Goal: Information Seeking & Learning: Learn about a topic

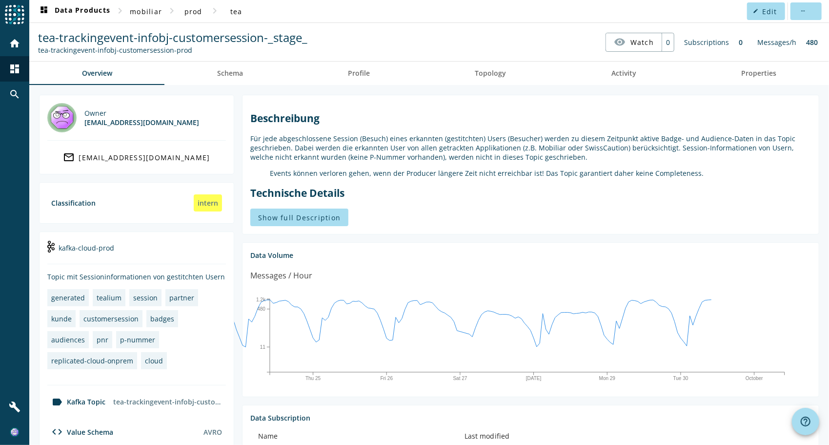
click at [718, 265] on section "Data Volume Messages / Hour Thu 25 Fri 26 [DATE] Mon 29 [DATE] 480 1.2k Value: …" at bounding box center [530, 319] width 577 height 155
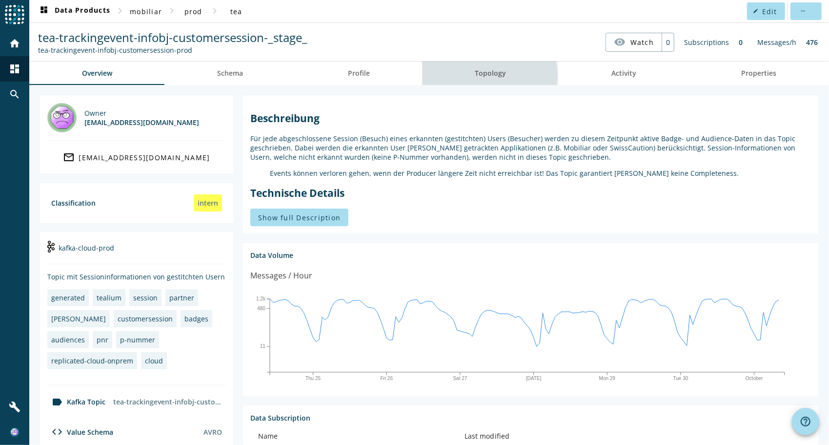
click at [470, 74] on link "Topology" at bounding box center [491, 72] width 136 height 23
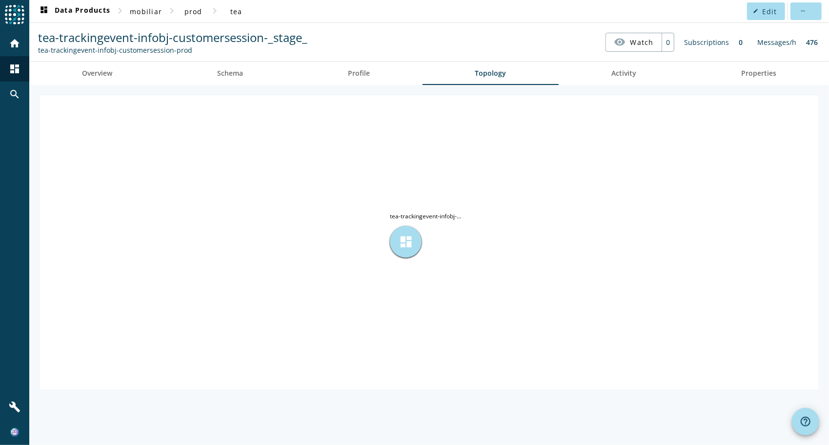
click at [401, 247] on span "dashboard" at bounding box center [406, 241] width 15 height 15
click at [391, 243] on div "dashboard" at bounding box center [406, 242] width 32 height 32
click at [419, 238] on div "dashboard" at bounding box center [406, 242] width 32 height 32
click at [440, 213] on tspan "tea-trackingevent-infobj-..." at bounding box center [425, 216] width 71 height 8
drag, startPoint x: 440, startPoint y: 213, endPoint x: 404, endPoint y: 236, distance: 42.8
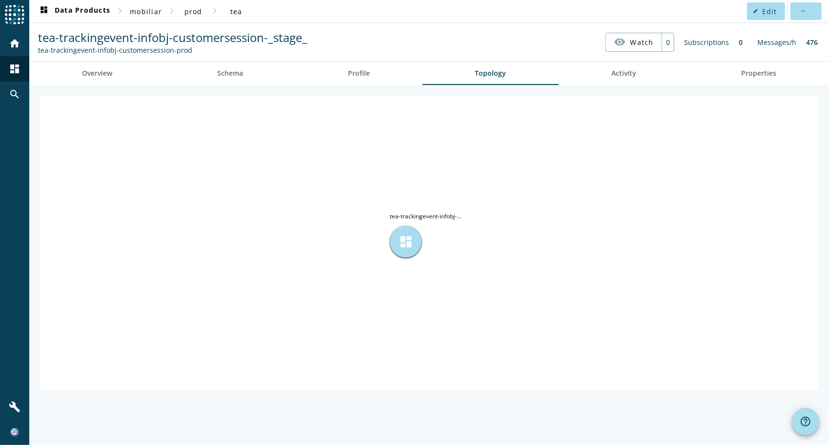
click at [404, 236] on span "dashboard" at bounding box center [406, 241] width 15 height 15
drag, startPoint x: 401, startPoint y: 239, endPoint x: 400, endPoint y: 245, distance: 6.9
click at [400, 245] on span "dashboard" at bounding box center [406, 241] width 15 height 15
click at [399, 243] on span "dashboard" at bounding box center [406, 241] width 15 height 15
click at [402, 243] on span "dashboard" at bounding box center [406, 241] width 15 height 15
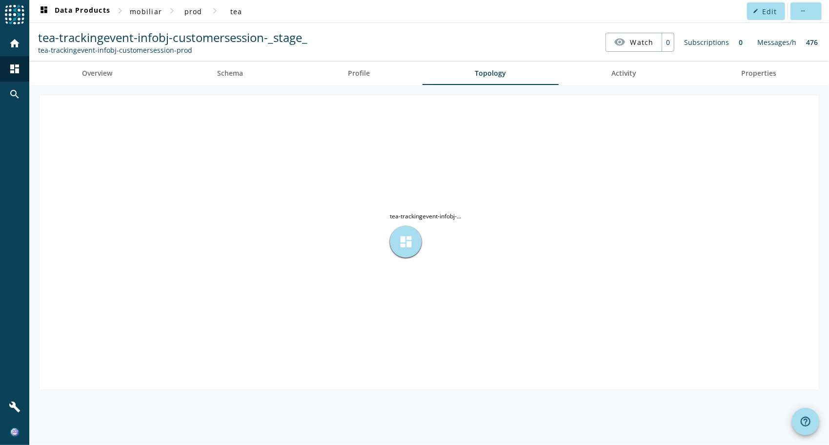
click at [403, 242] on span "dashboard" at bounding box center [406, 241] width 15 height 15
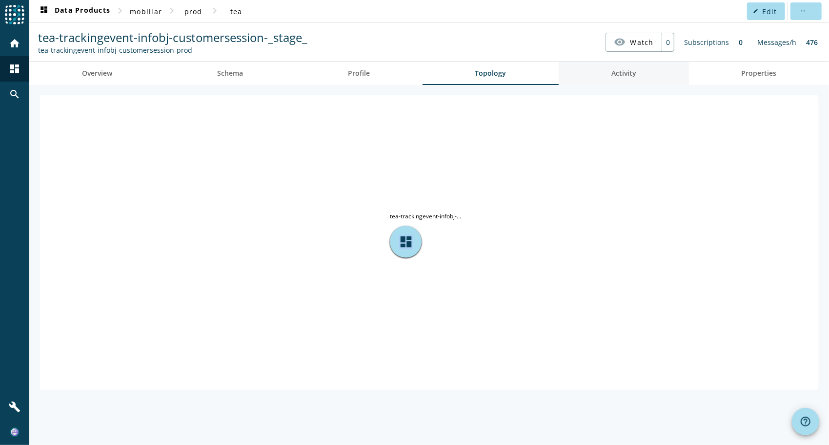
click at [630, 67] on span "Activity" at bounding box center [624, 72] width 25 height 23
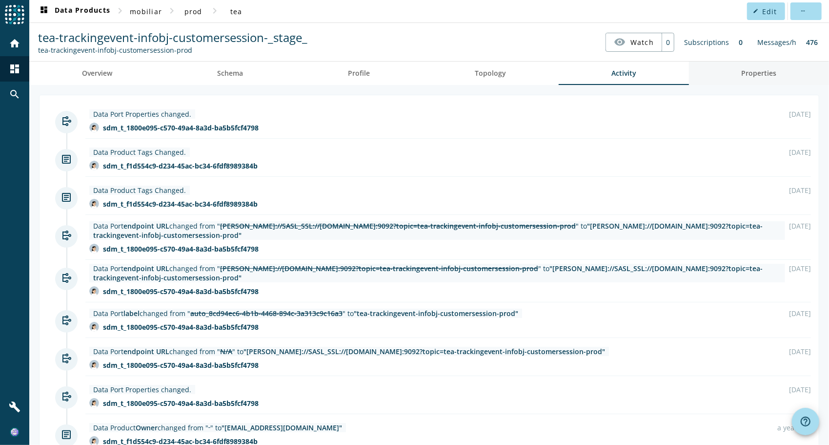
click at [741, 76] on span "Properties" at bounding box center [758, 73] width 35 height 7
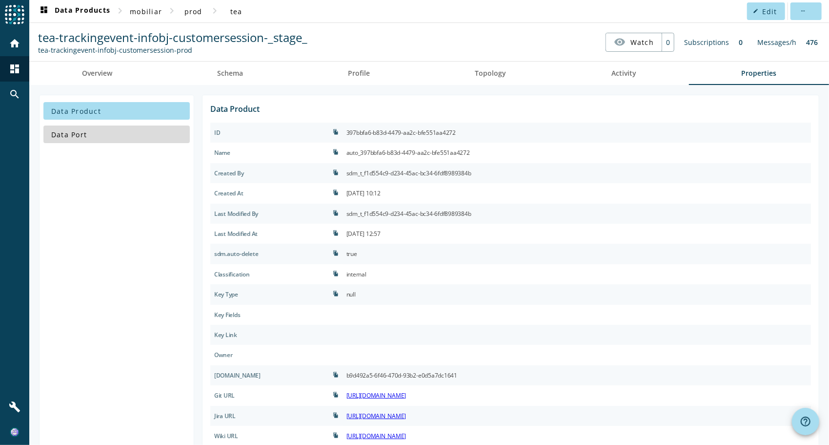
click at [87, 138] on span at bounding box center [116, 134] width 146 height 23
